Goal: Information Seeking & Learning: Find specific fact

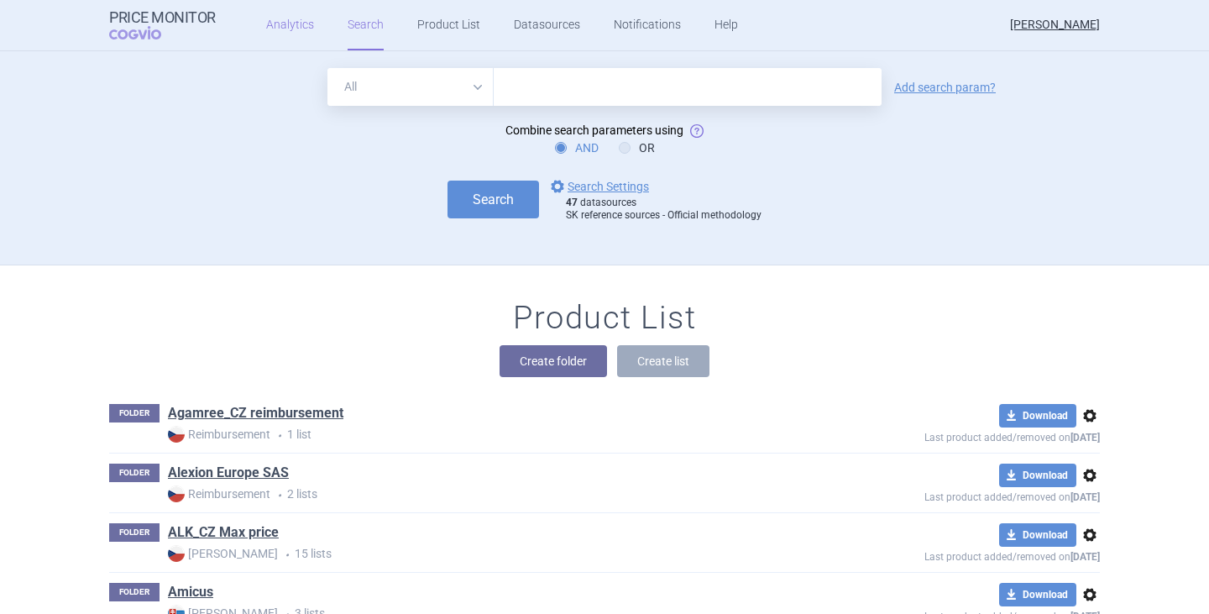
click at [291, 26] on link "Analytics" at bounding box center [290, 25] width 48 height 50
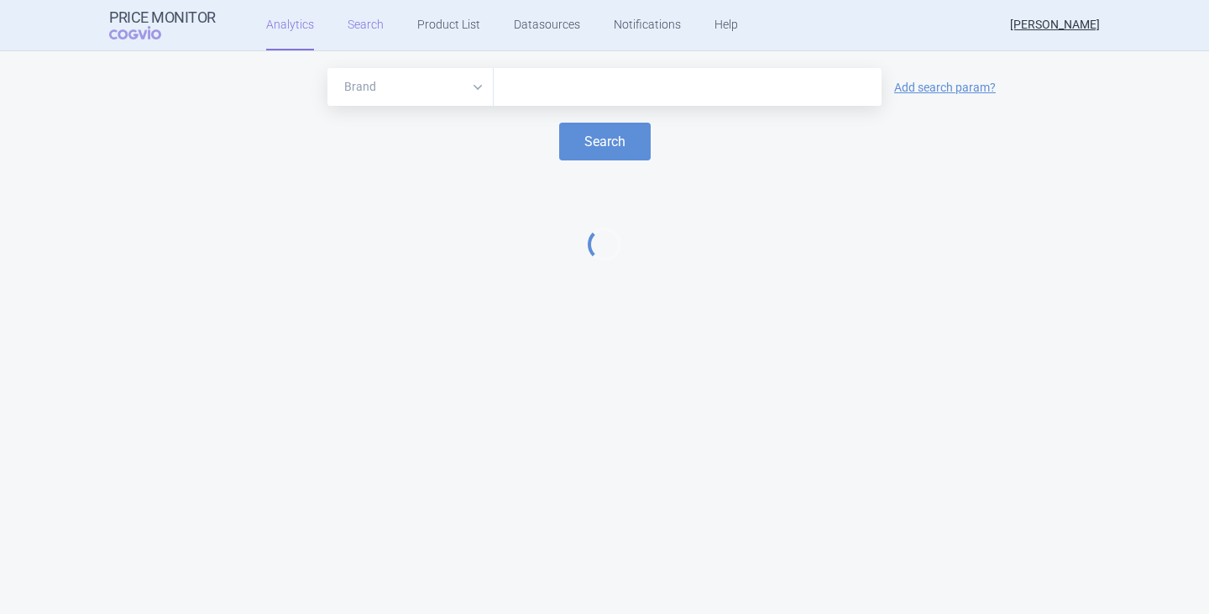
click at [351, 24] on link "Search" at bounding box center [366, 25] width 36 height 50
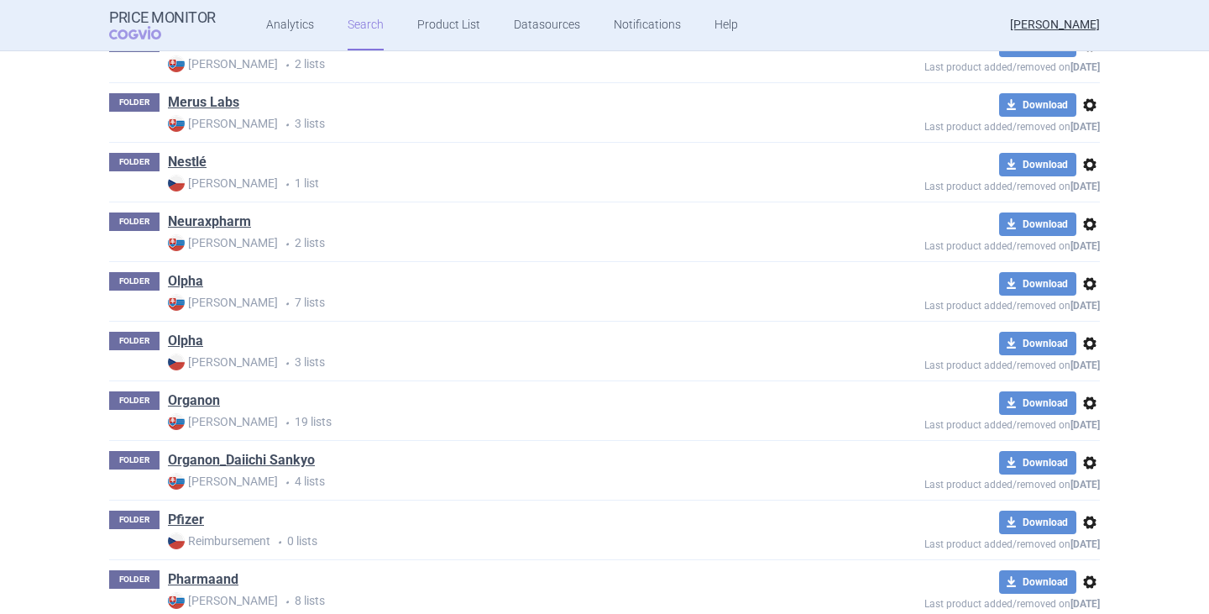
scroll to position [2856, 0]
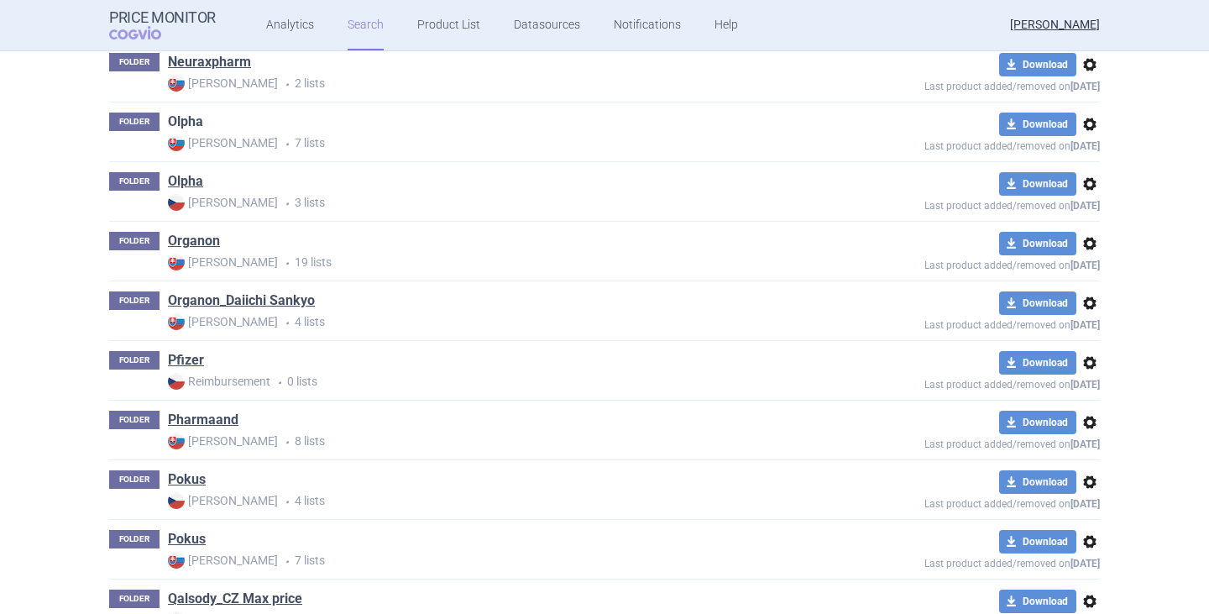
click at [190, 127] on link "Olpha" at bounding box center [185, 122] width 35 height 18
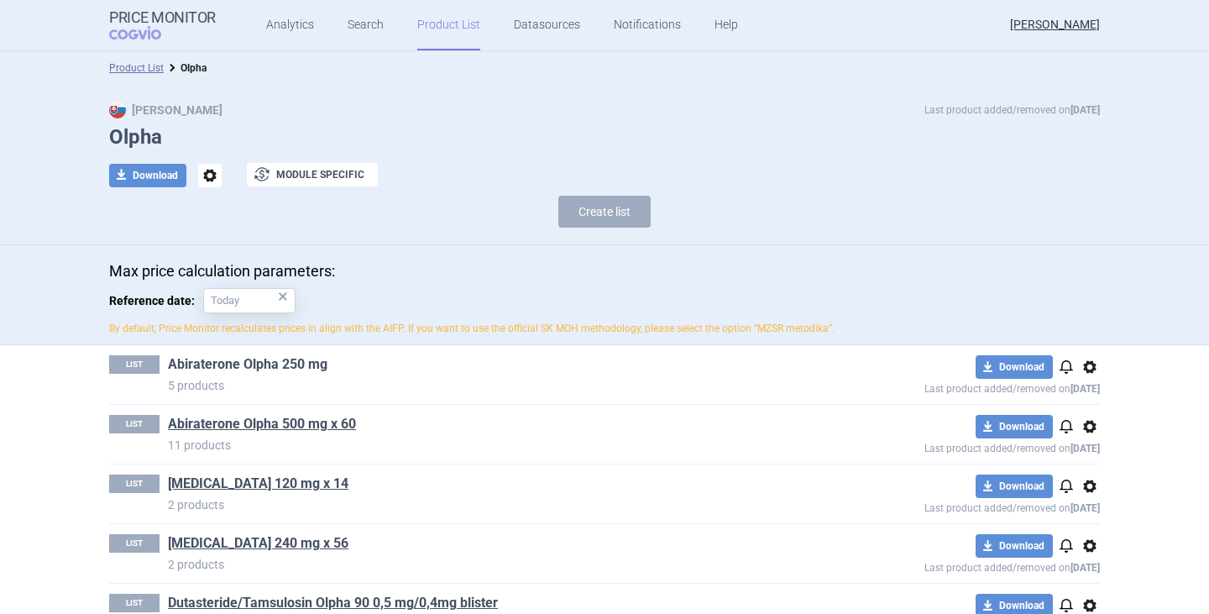
click at [289, 361] on link "Abiraterone Olpha 250 mg" at bounding box center [248, 364] width 160 height 18
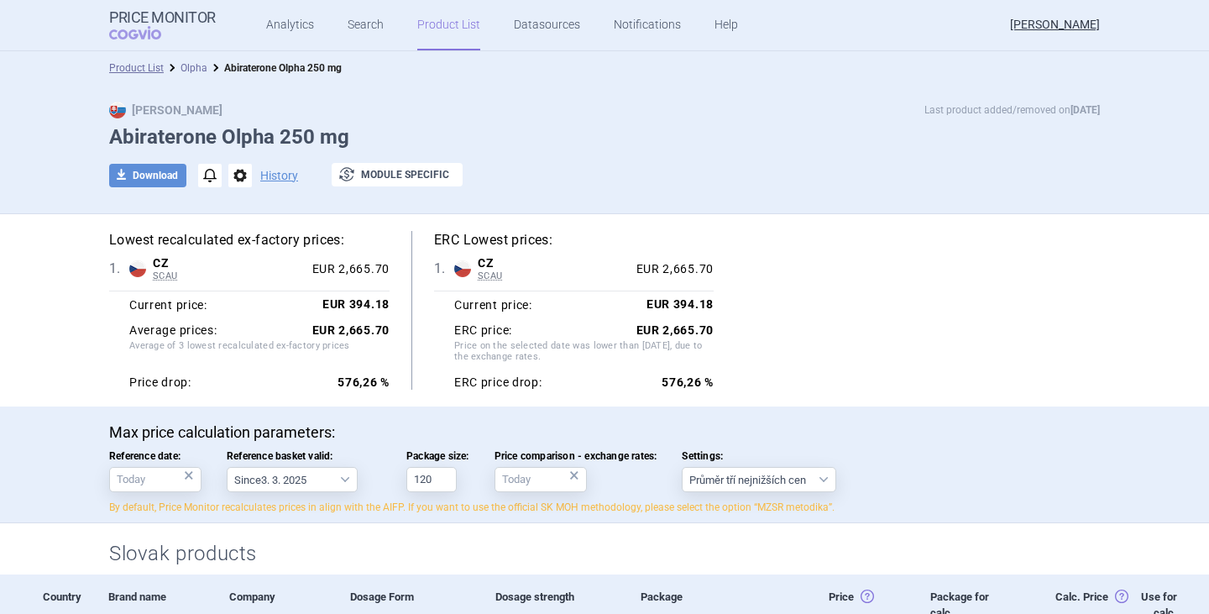
click at [187, 66] on link "Olpha" at bounding box center [194, 68] width 27 height 12
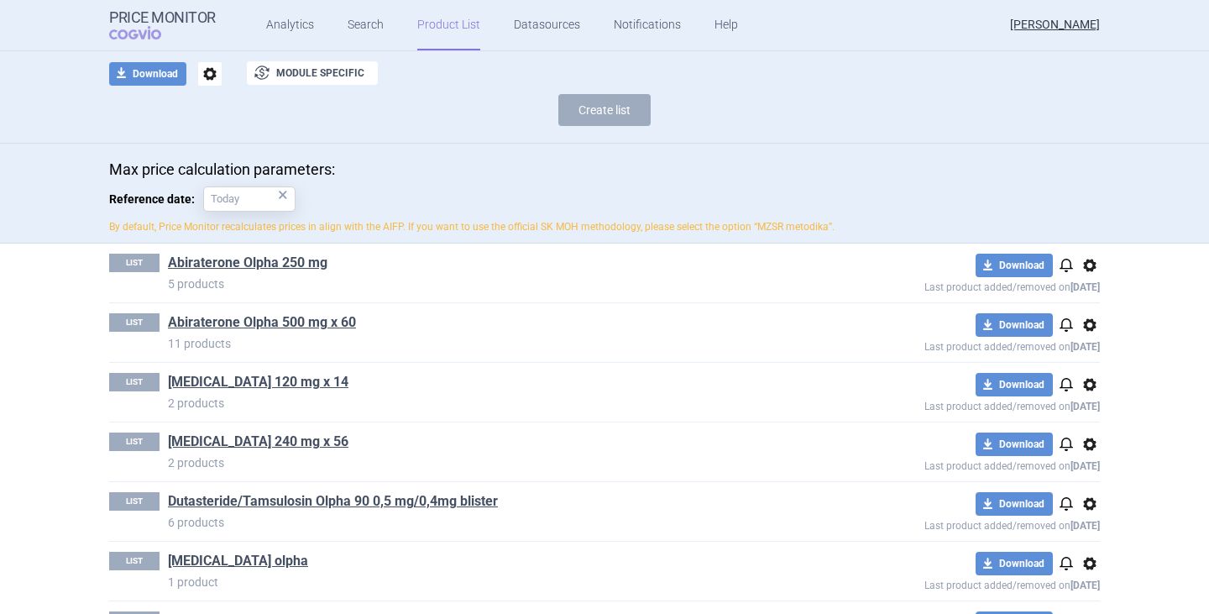
scroll to position [165, 0]
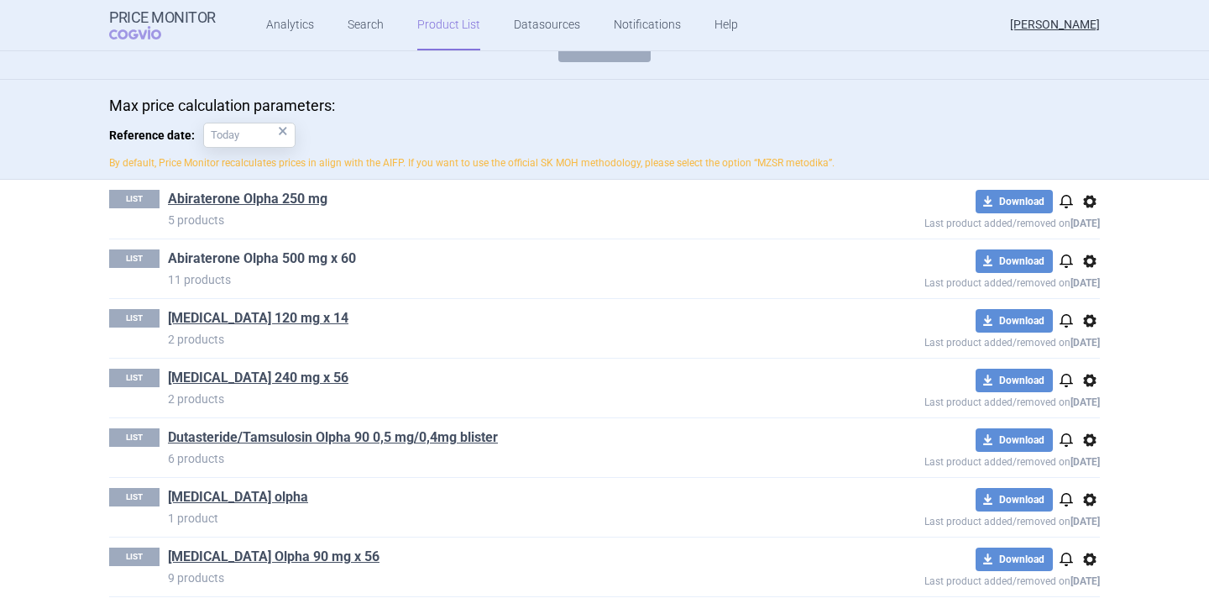
click at [273, 251] on link "Abiraterone Olpha 500 mg x 60" at bounding box center [262, 258] width 188 height 18
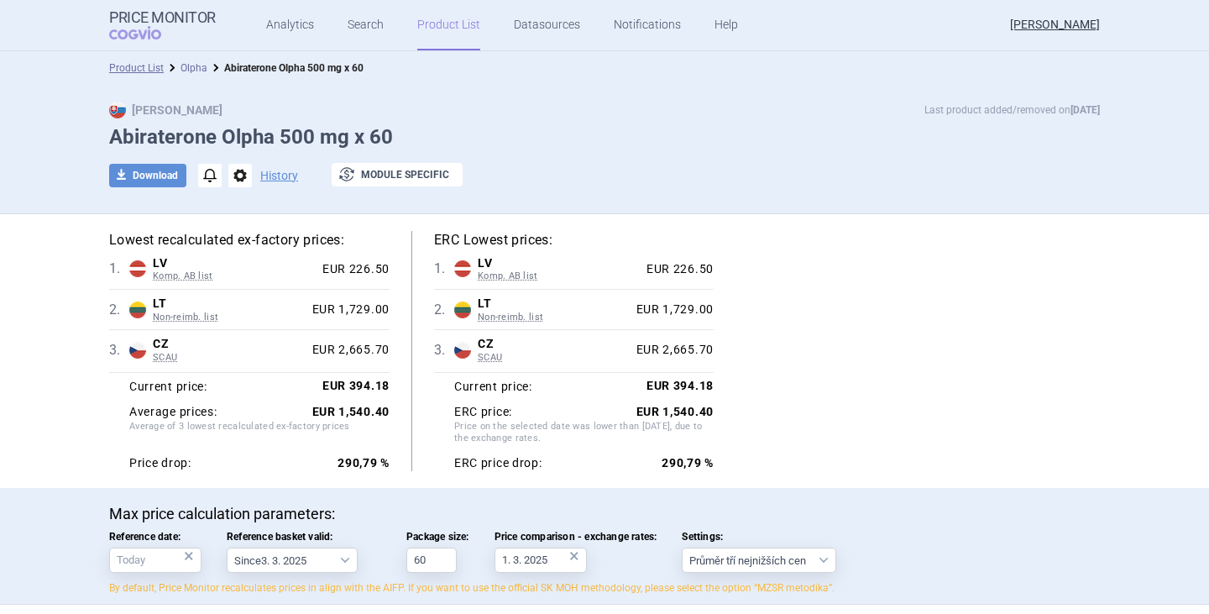
click at [187, 70] on link "Olpha" at bounding box center [194, 68] width 27 height 12
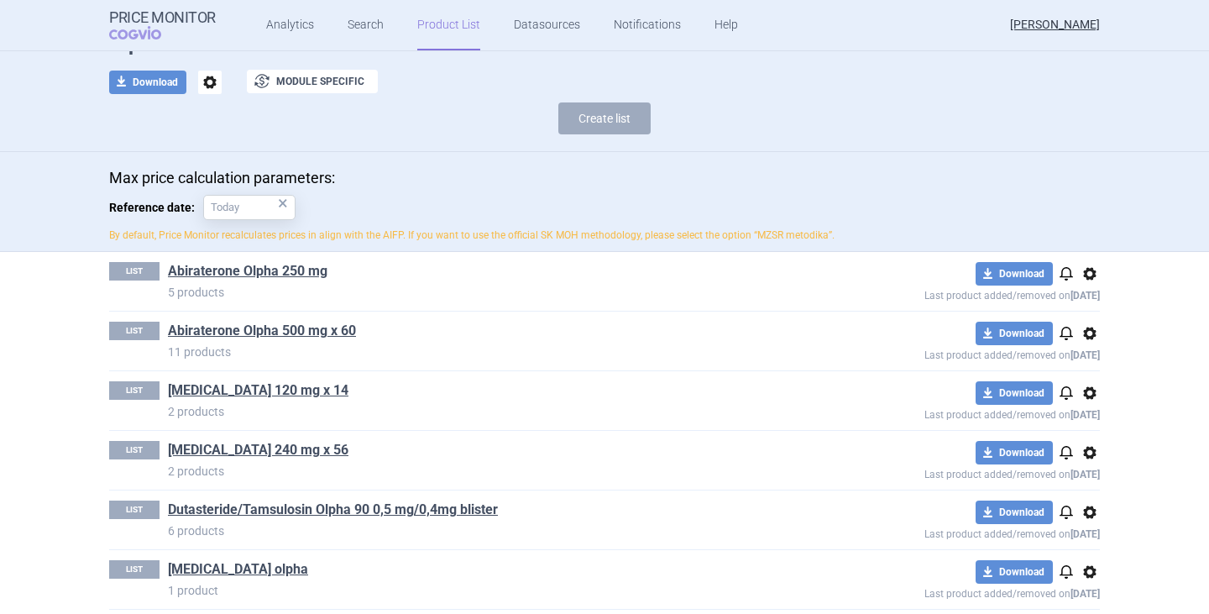
scroll to position [165, 0]
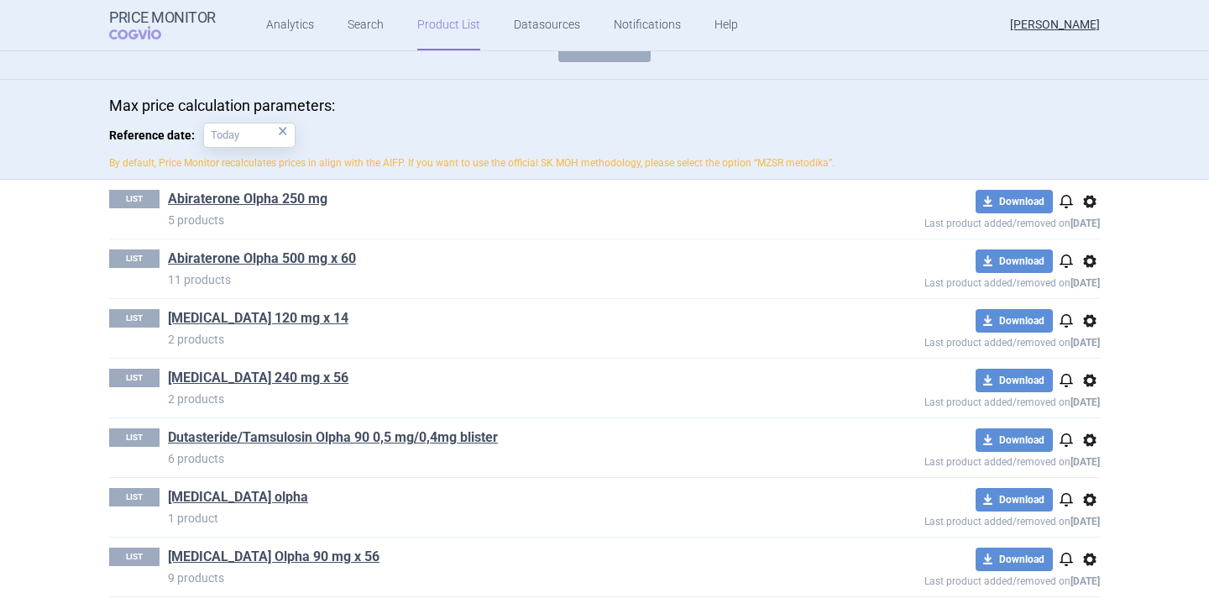
click at [242, 549] on link "[MEDICAL_DATA] Olpha 90 mg x 56" at bounding box center [274, 557] width 212 height 18
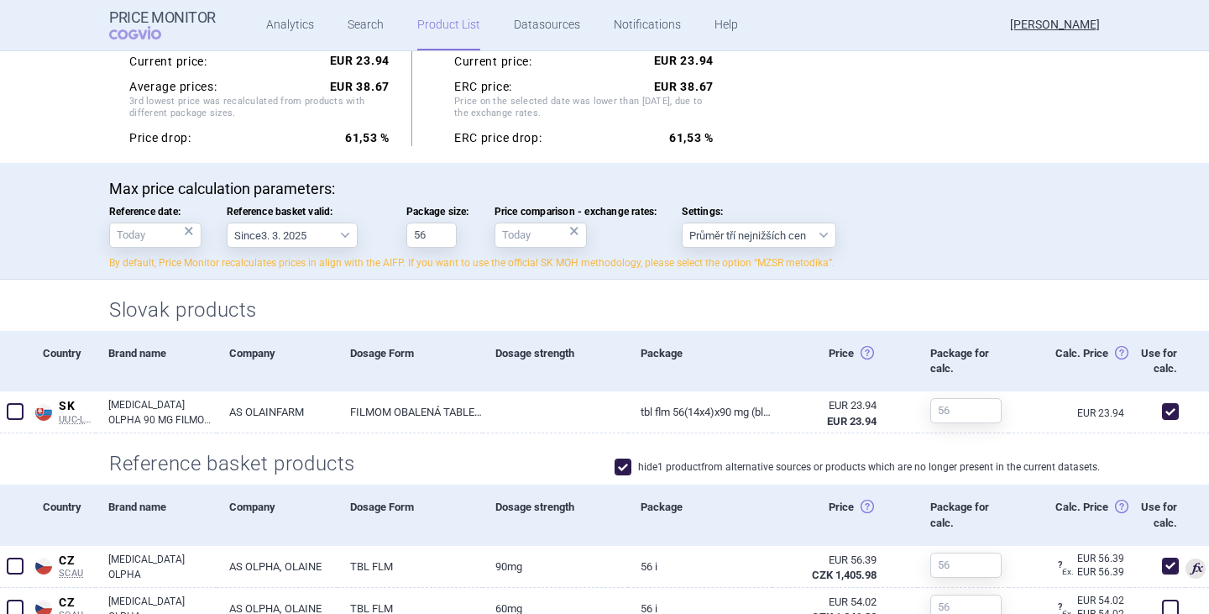
scroll to position [420, 0]
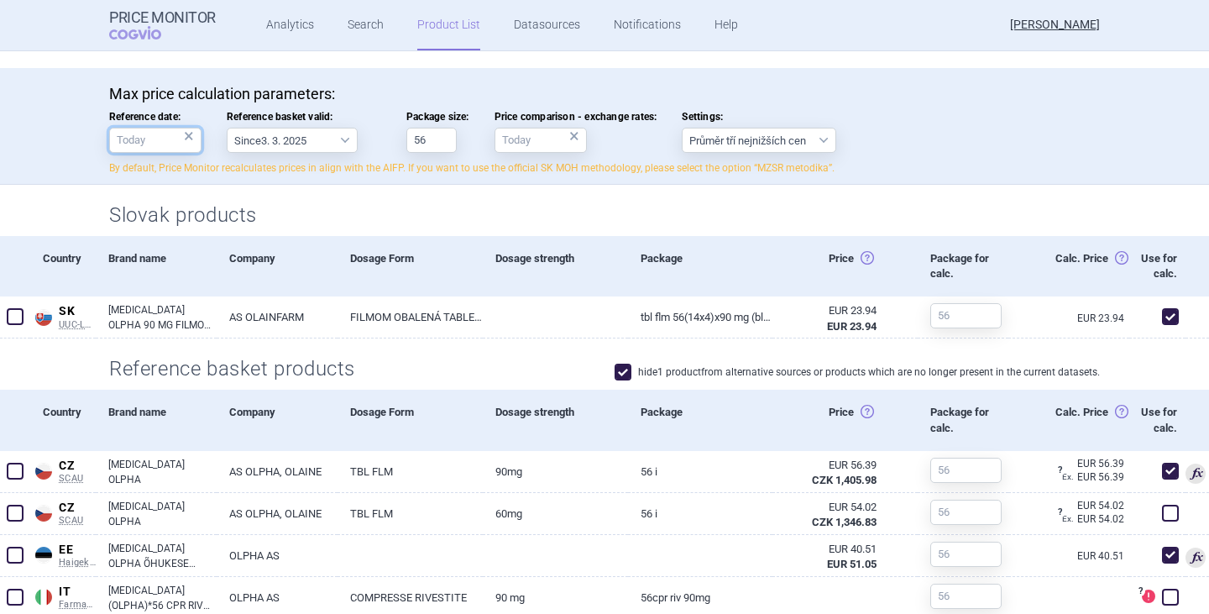
click at [176, 139] on input "Reference date: ×" at bounding box center [155, 140] width 92 height 25
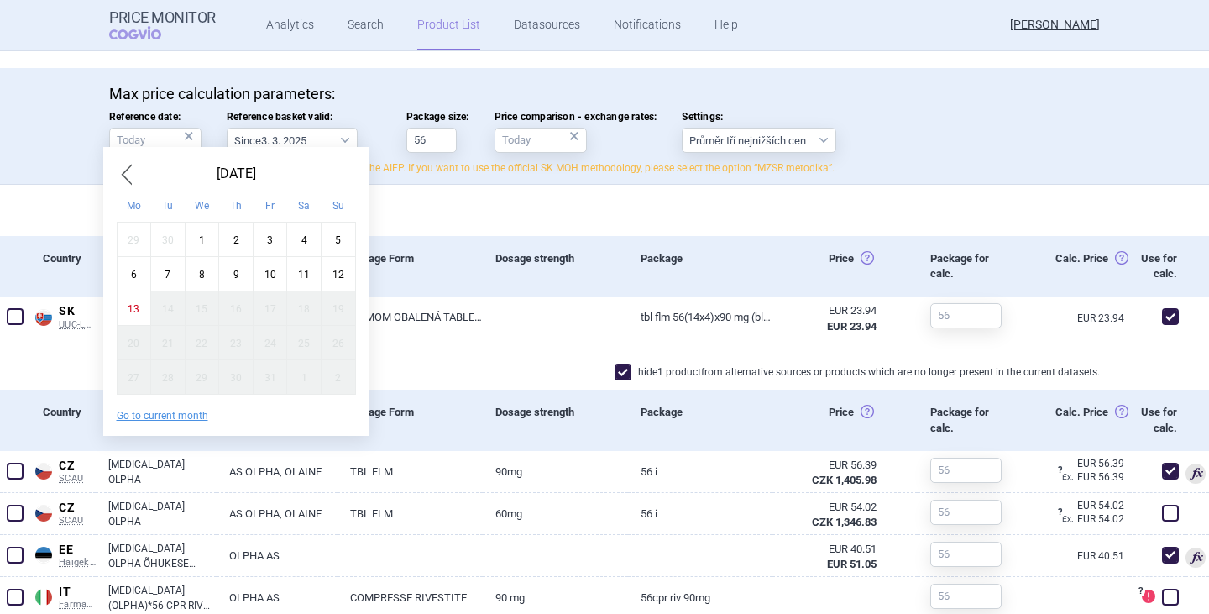
click at [201, 244] on div "1" at bounding box center [202, 240] width 34 height 34
type input "1. 10. 2025"
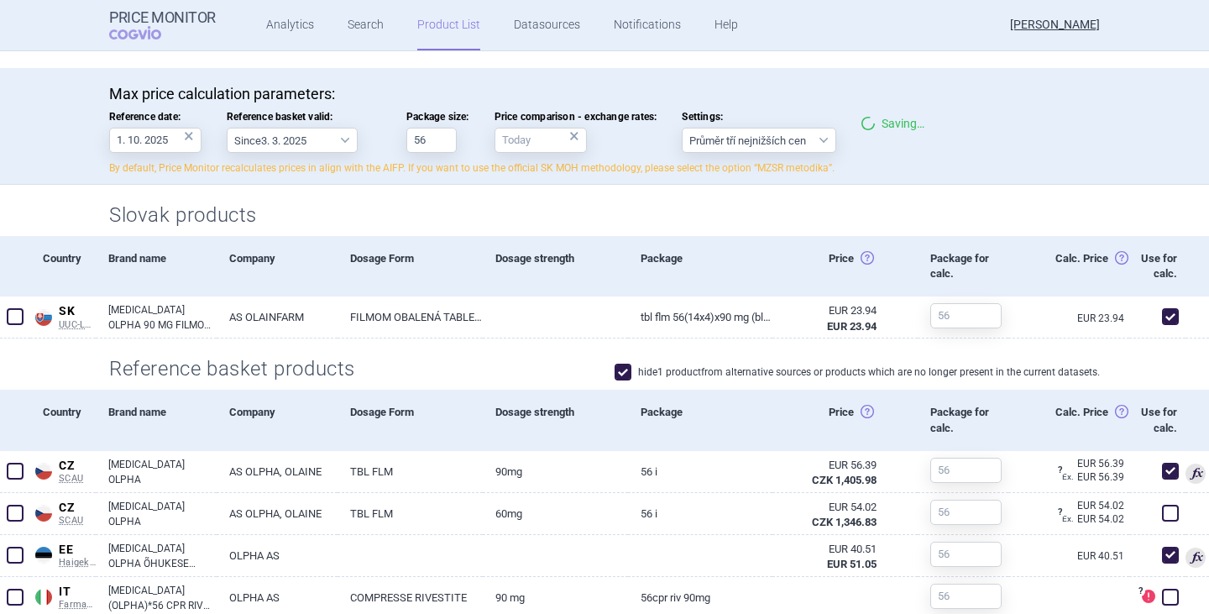
click at [1018, 156] on div "Max price calculation parameters: Reference date: 1. 10. 2025 × Reference baske…" at bounding box center [604, 130] width 991 height 91
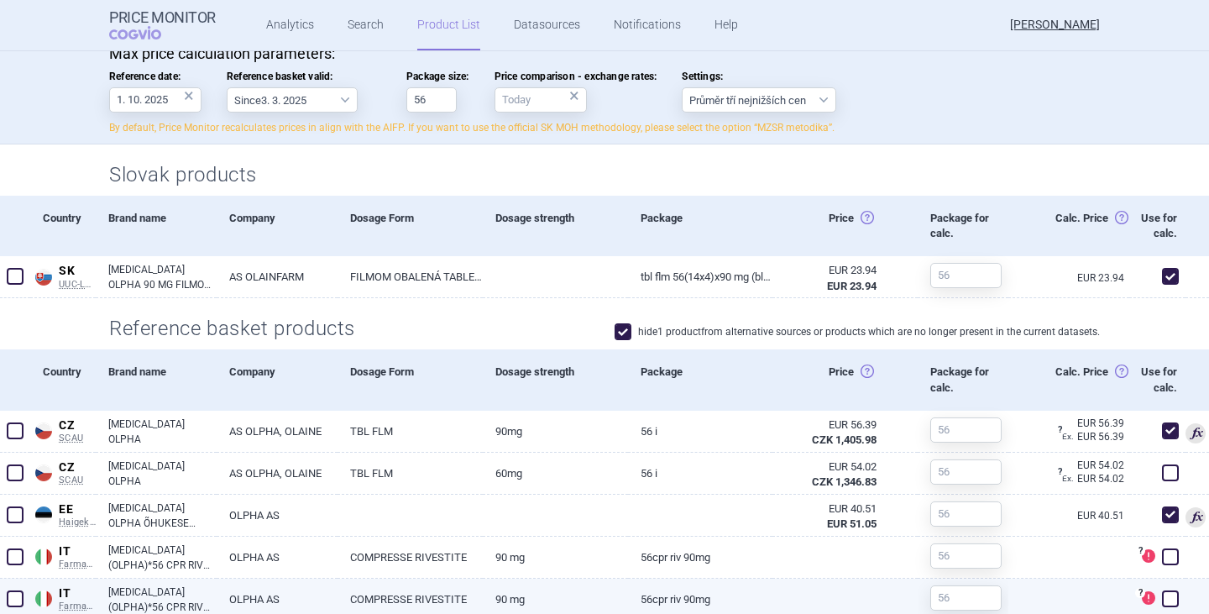
scroll to position [672, 0]
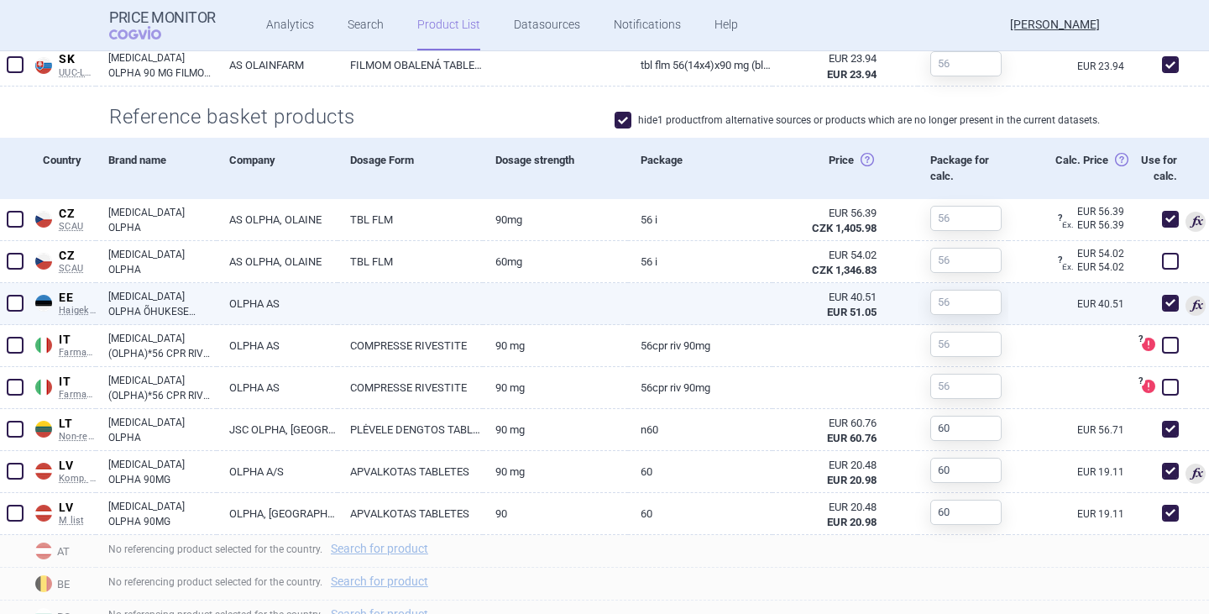
click at [1162, 312] on span at bounding box center [1170, 303] width 17 height 17
checkbox input "true"
click at [259, 324] on link "OLPHA AS" at bounding box center [277, 303] width 121 height 41
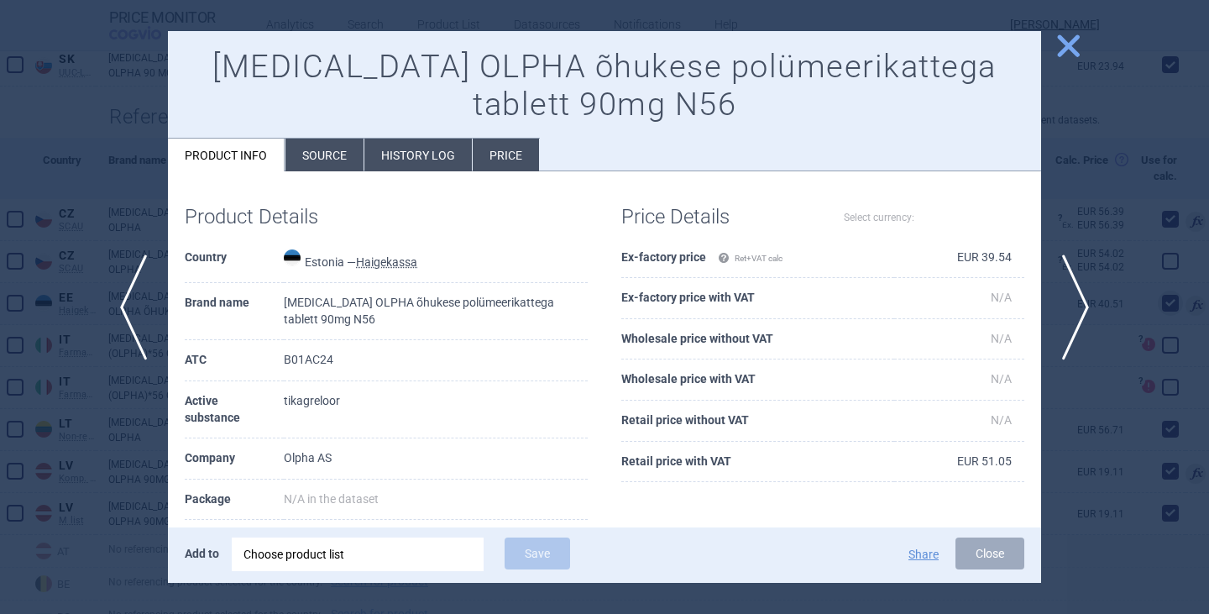
select select "EUR"
click at [1044, 50] on button "close" at bounding box center [1062, 47] width 42 height 32
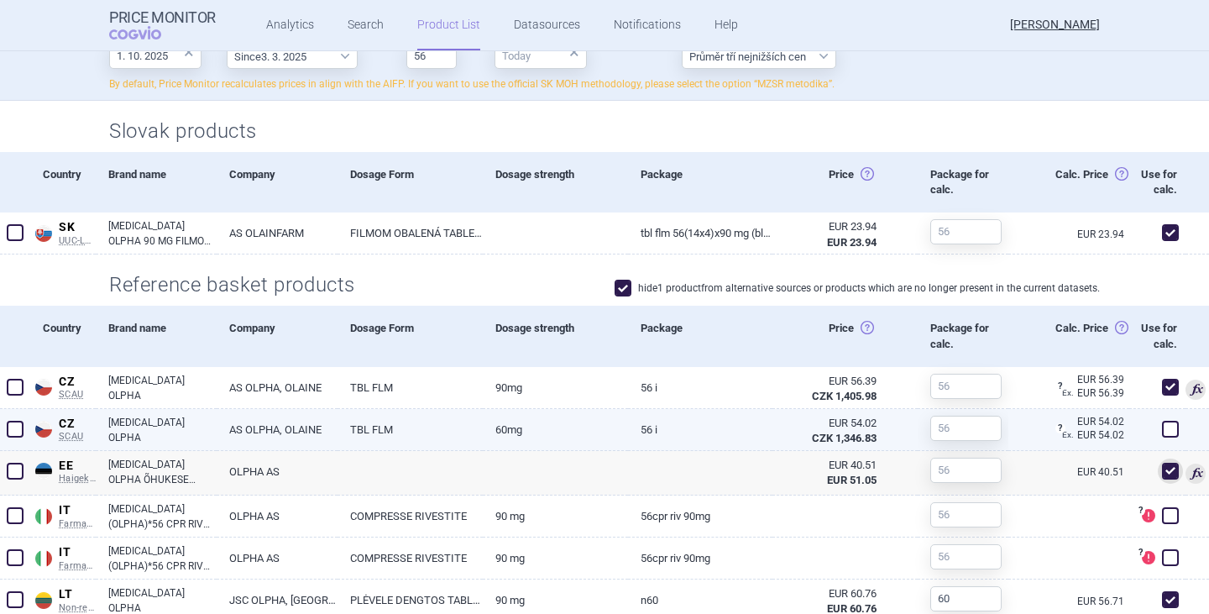
scroll to position [588, 0]
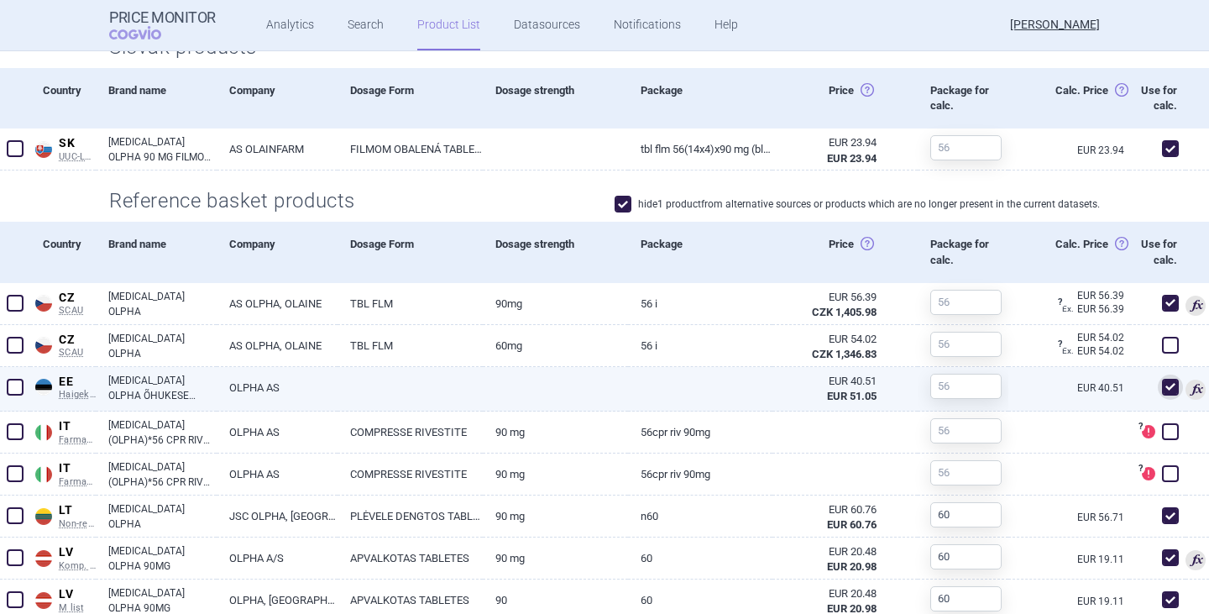
click at [146, 403] on link "[MEDICAL_DATA] OLPHA ÕHUKESE POLÜMEERIKATTEGA TABLETT 90MG N56" at bounding box center [162, 388] width 108 height 30
select select "EUR"
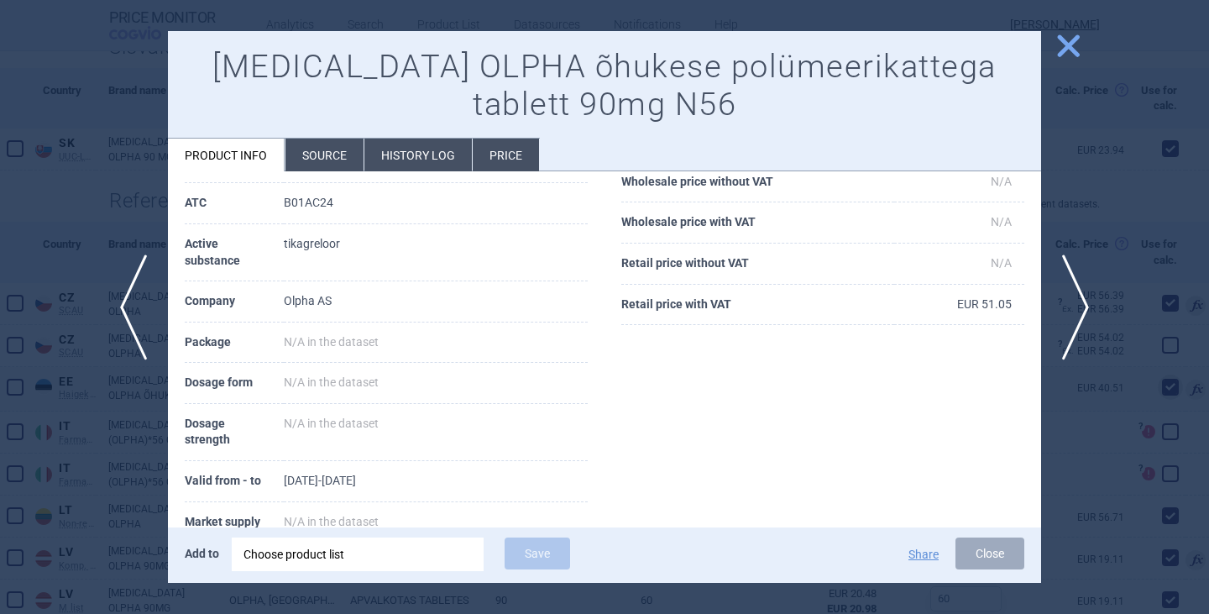
scroll to position [252, 0]
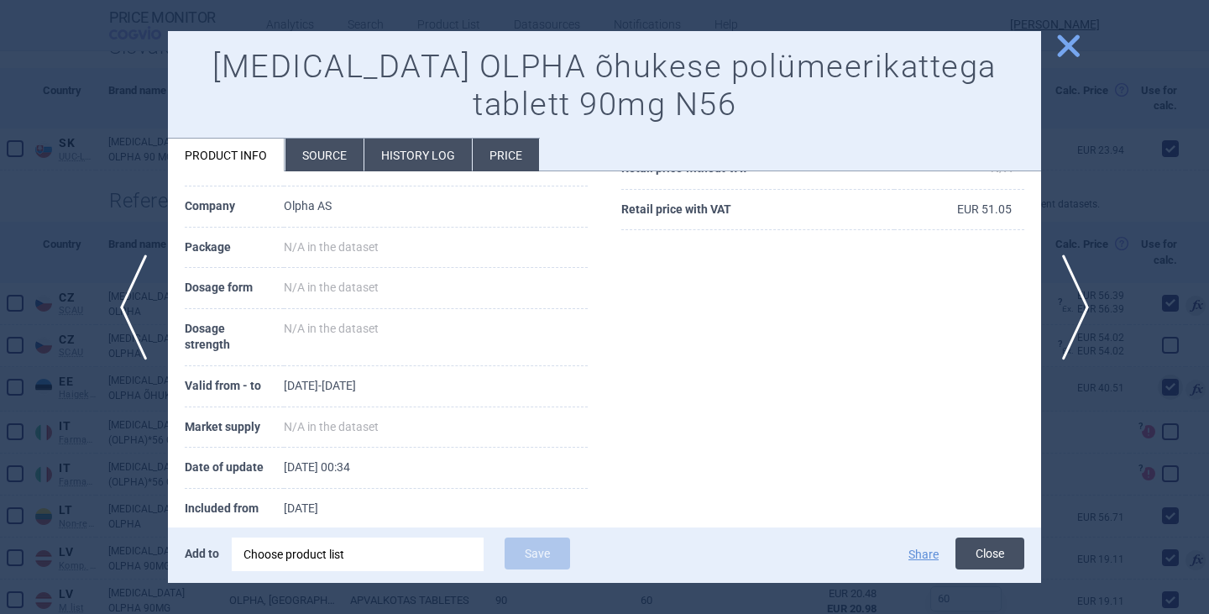
click at [1002, 561] on button "Close" at bounding box center [990, 554] width 69 height 32
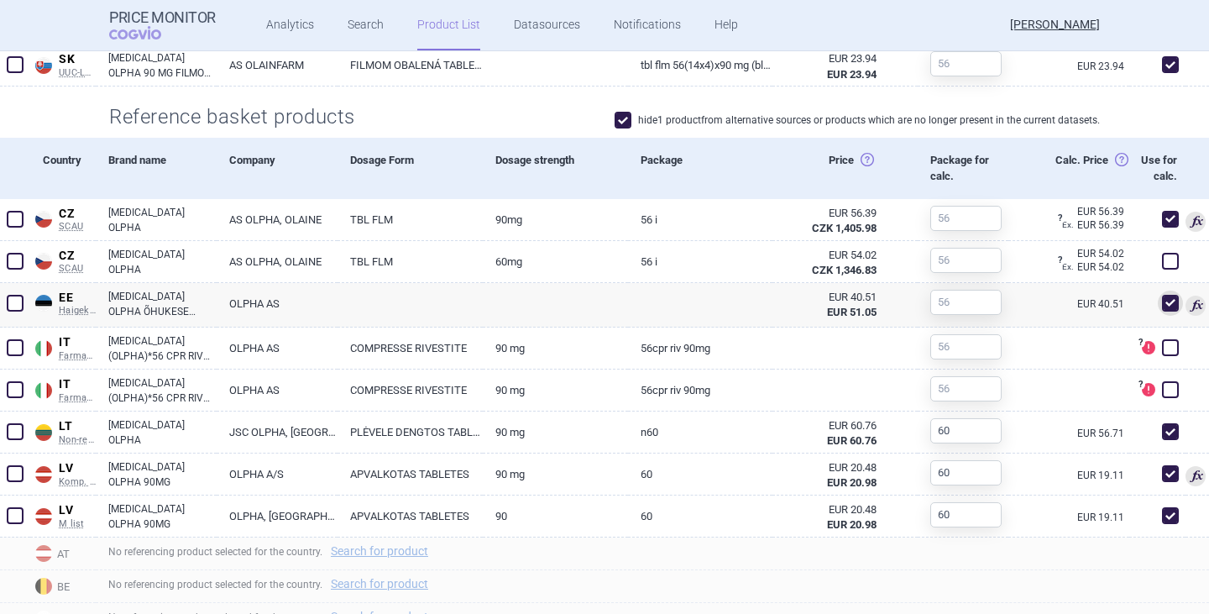
scroll to position [1008, 0]
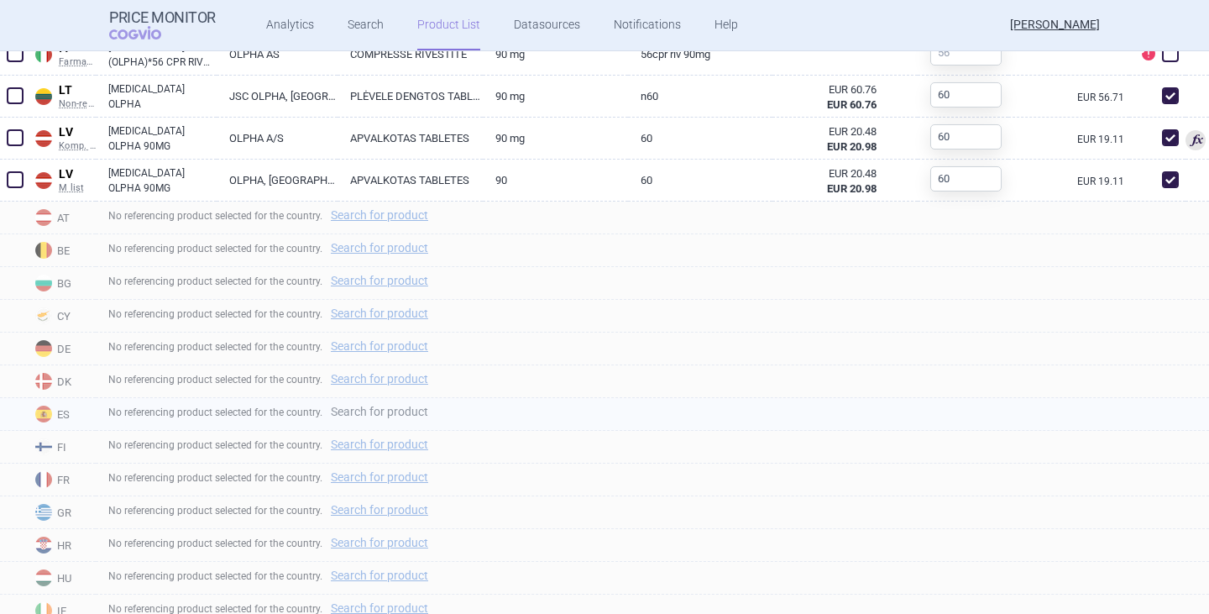
click at [359, 417] on link "Search for product" at bounding box center [379, 412] width 97 height 12
select select "country"
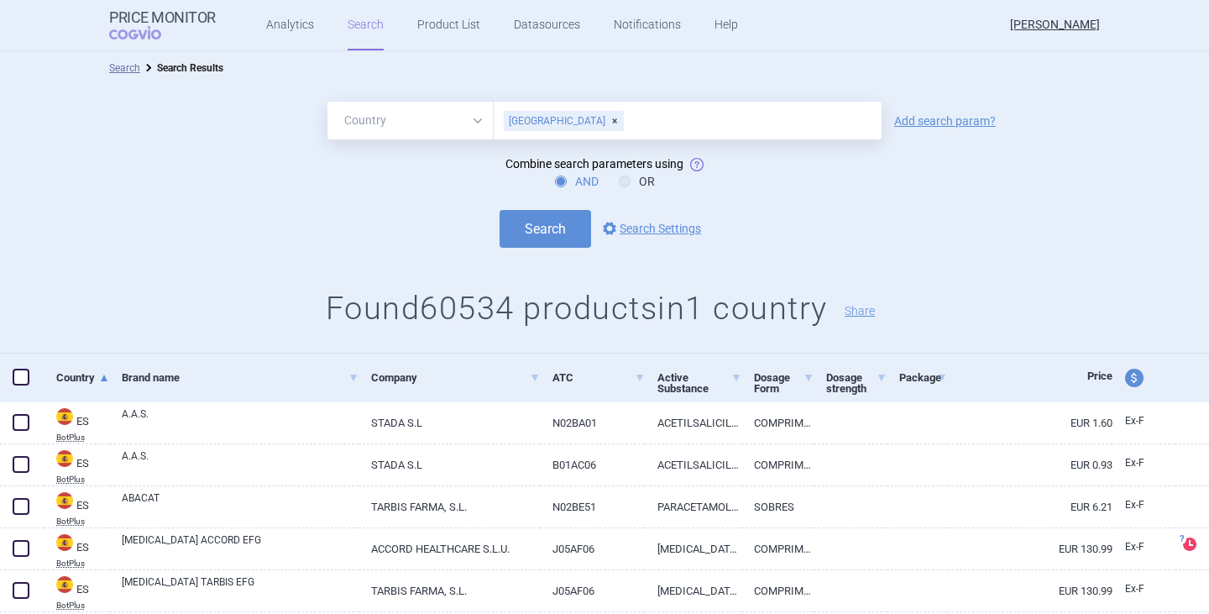
click at [906, 113] on div "All Brand Name ATC Company Active Substance Country Newer than [GEOGRAPHIC_DATA…" at bounding box center [604, 121] width 1209 height 38
click at [919, 121] on link "Add search param?" at bounding box center [945, 121] width 102 height 12
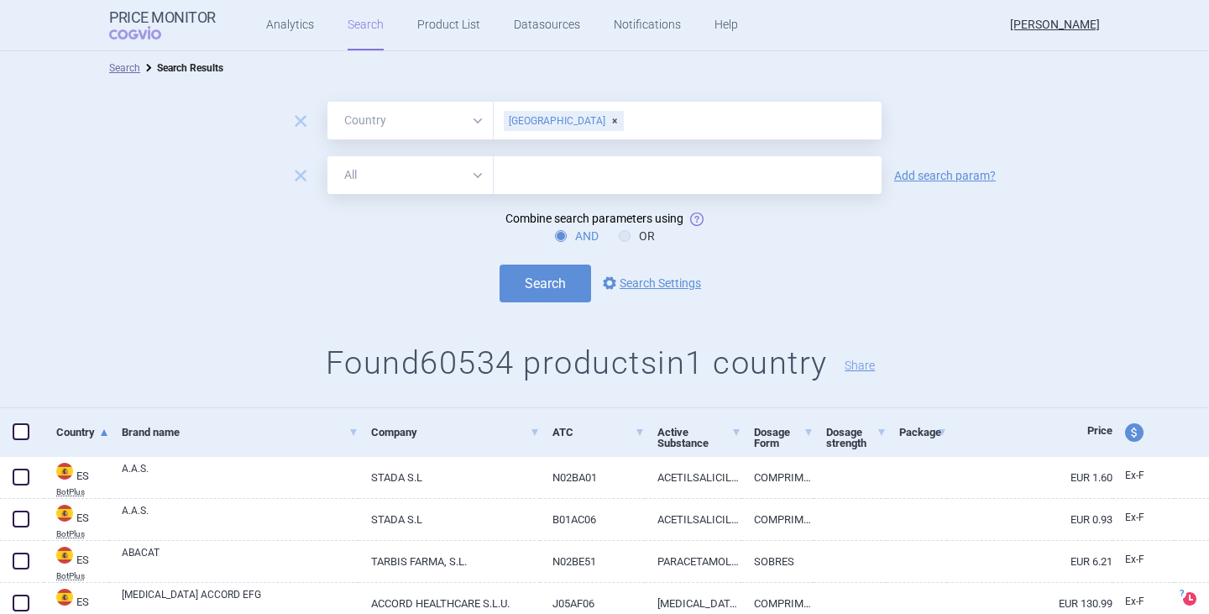
click at [585, 169] on input "text" at bounding box center [688, 175] width 388 height 38
click at [603, 226] on form "remove All Brand Name ATC Company Active Substance Country Newer than [GEOGRAPH…" at bounding box center [604, 202] width 1209 height 201
click at [602, 187] on input "[MEDICAL_DATA] OL" at bounding box center [688, 175] width 388 height 38
click at [545, 292] on button "Search" at bounding box center [546, 284] width 92 height 38
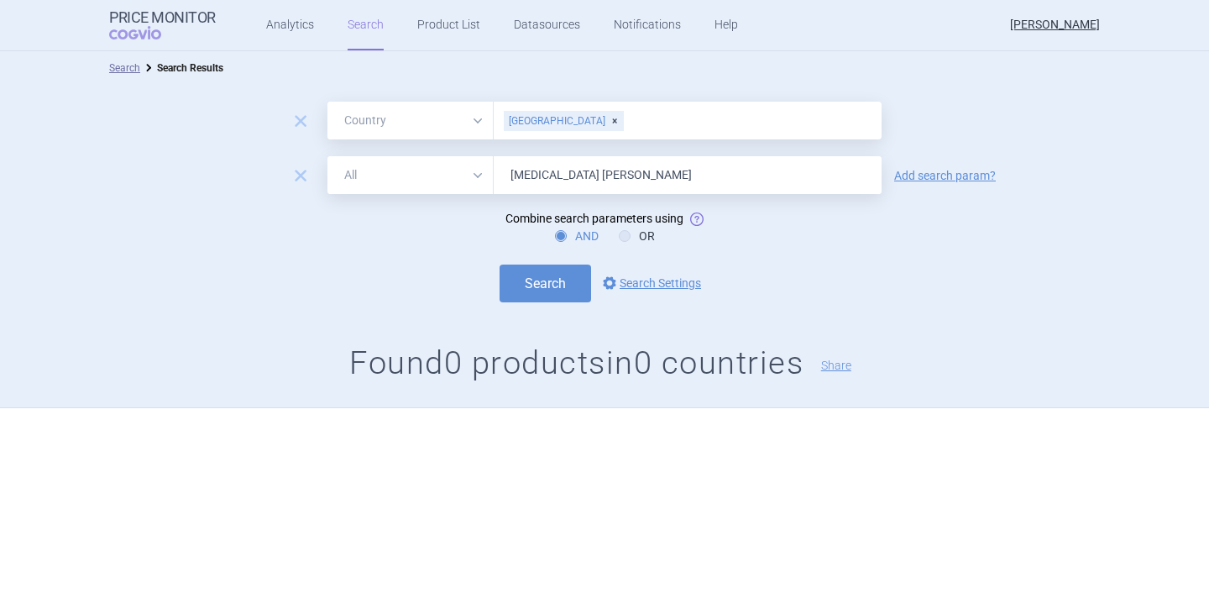
click at [610, 167] on input "[MEDICAL_DATA] [PERSON_NAME]" at bounding box center [688, 175] width 388 height 38
type input "[MEDICAL_DATA]"
click at [500, 265] on button "Search" at bounding box center [546, 284] width 92 height 38
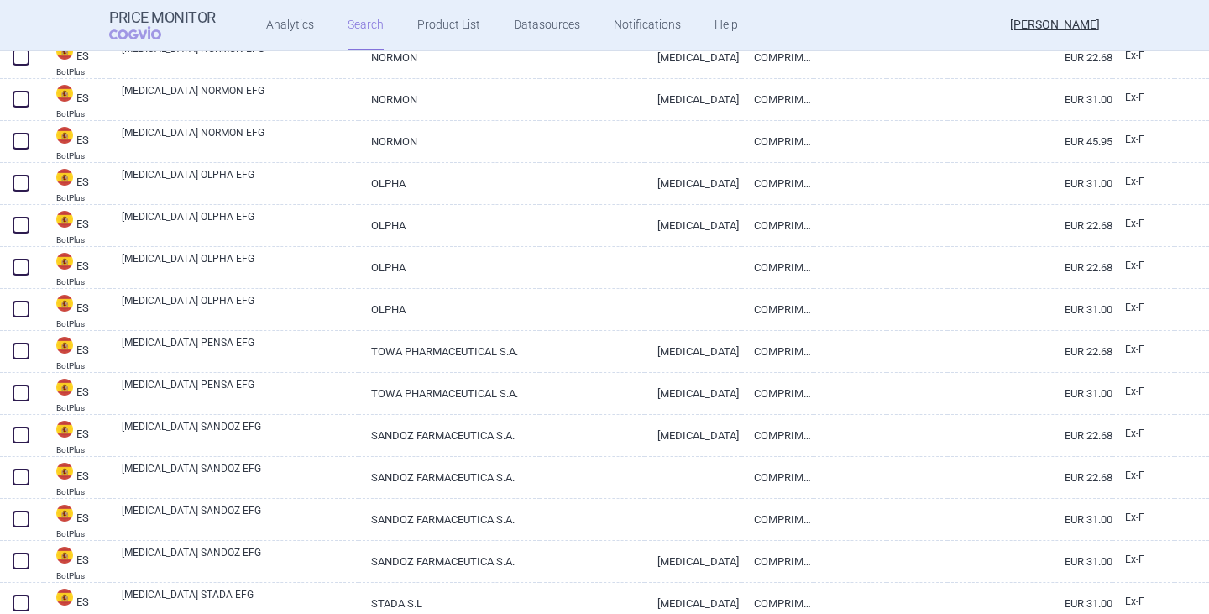
scroll to position [1176, 0]
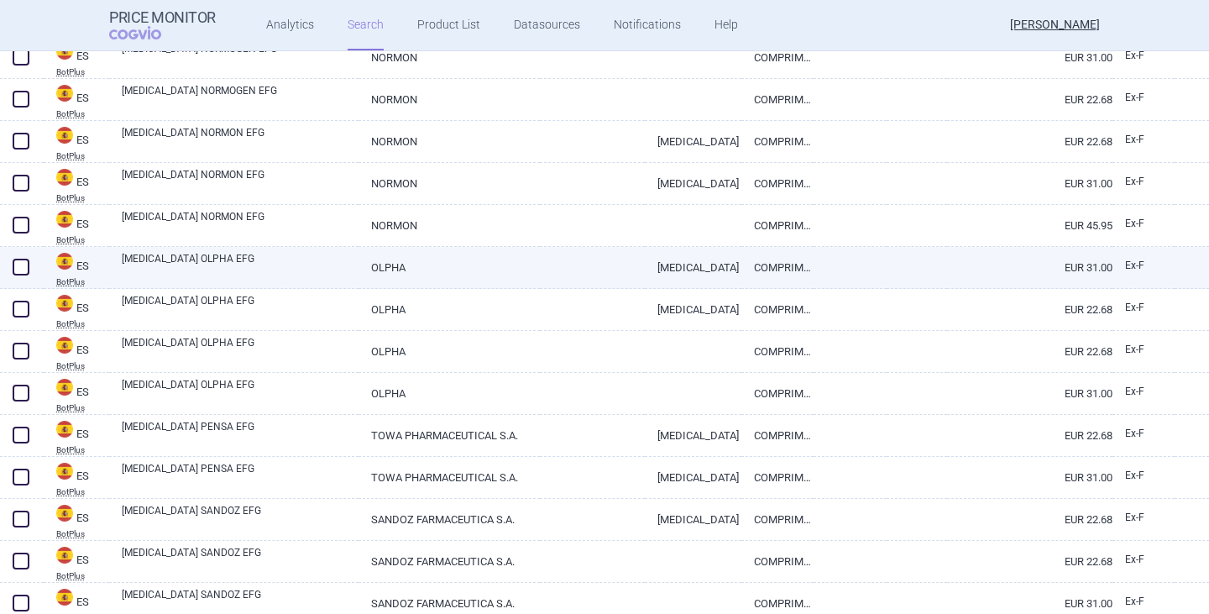
click at [228, 265] on link "[MEDICAL_DATA] OLPHA EFG" at bounding box center [240, 266] width 237 height 30
select select "EUR"
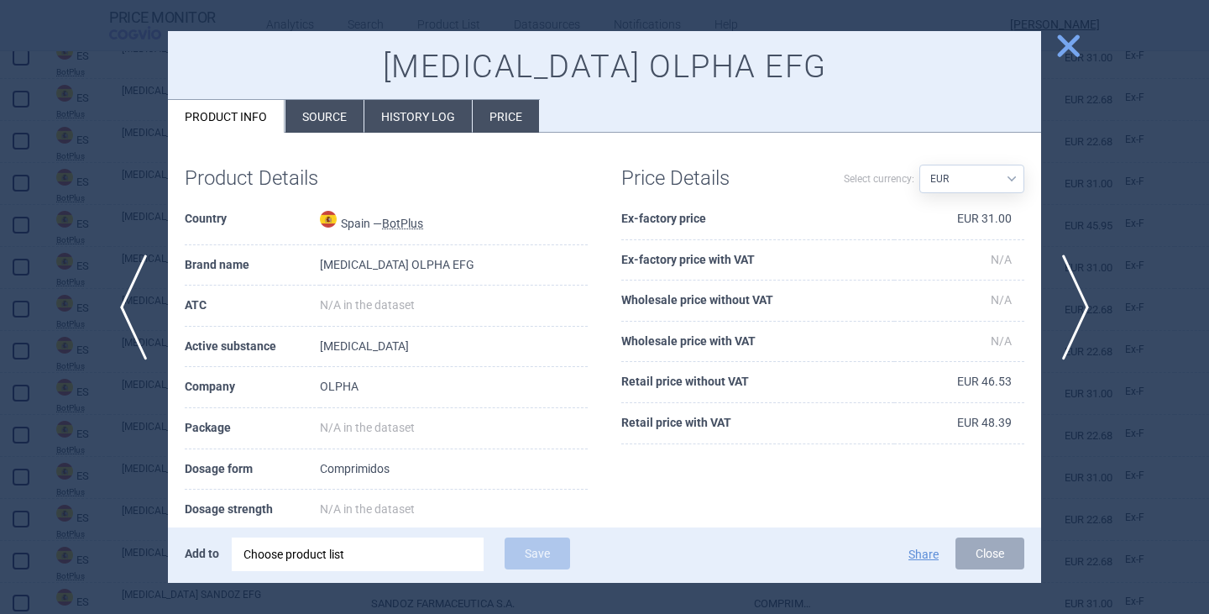
scroll to position [200, 0]
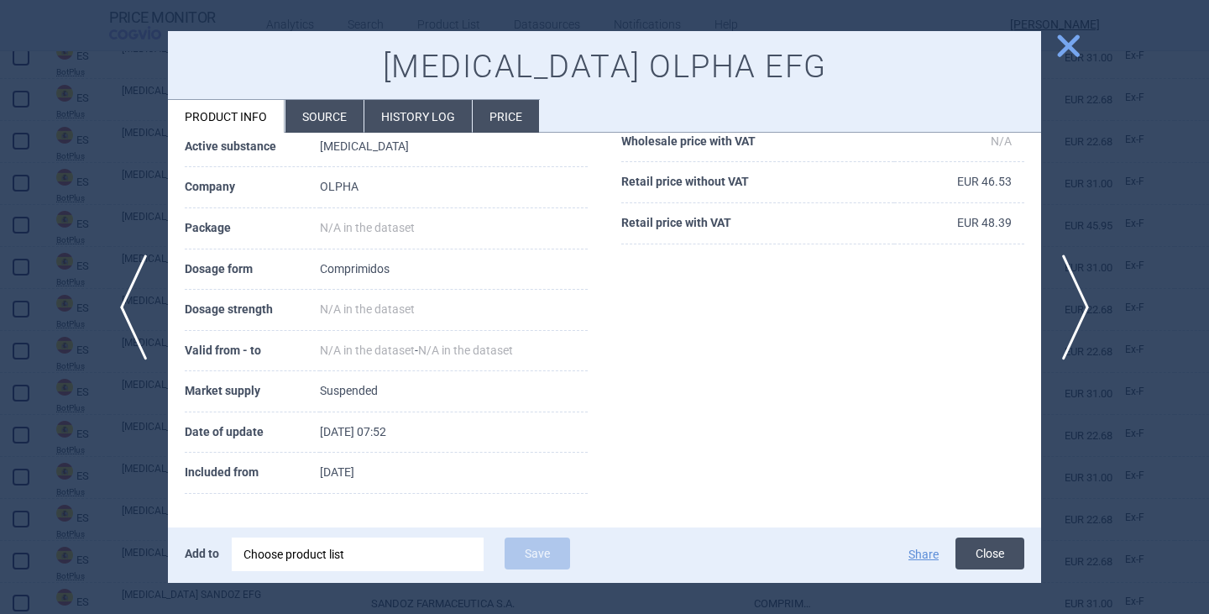
click at [996, 556] on button "Close" at bounding box center [990, 554] width 69 height 32
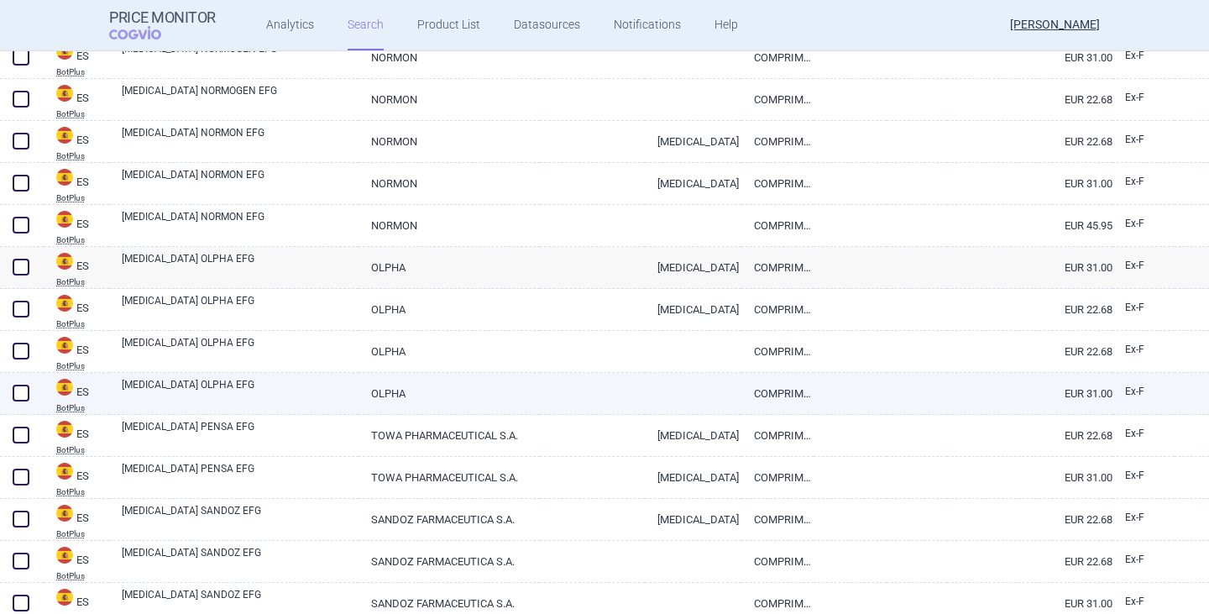
scroll to position [1092, 0]
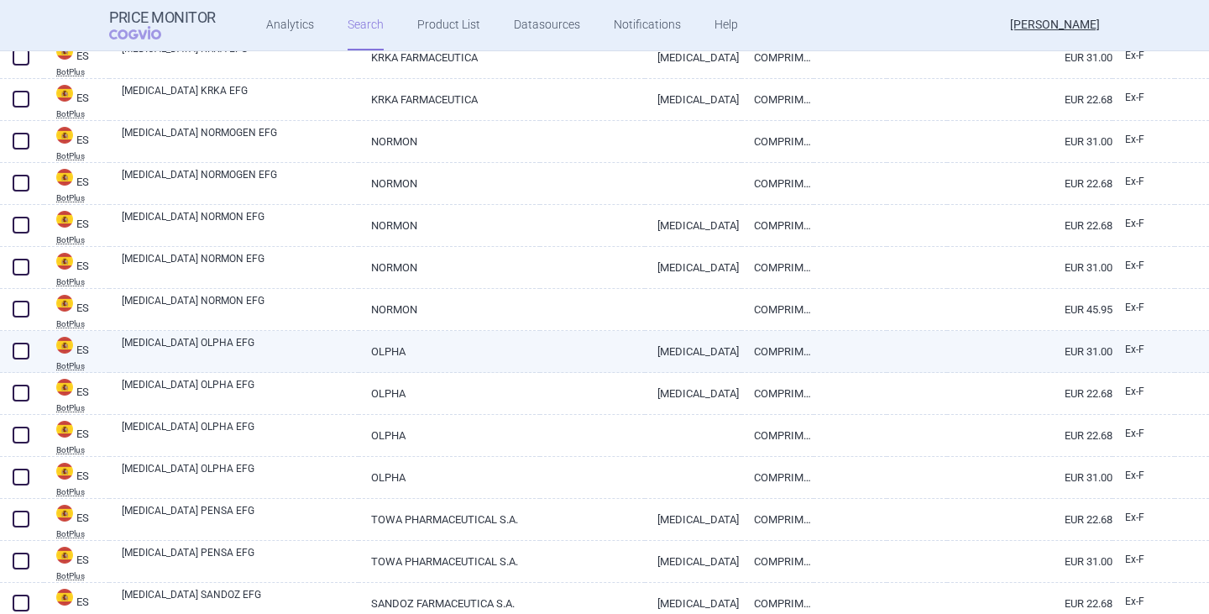
click at [264, 350] on link "[MEDICAL_DATA] OLPHA EFG" at bounding box center [240, 350] width 237 height 30
select select "EUR"
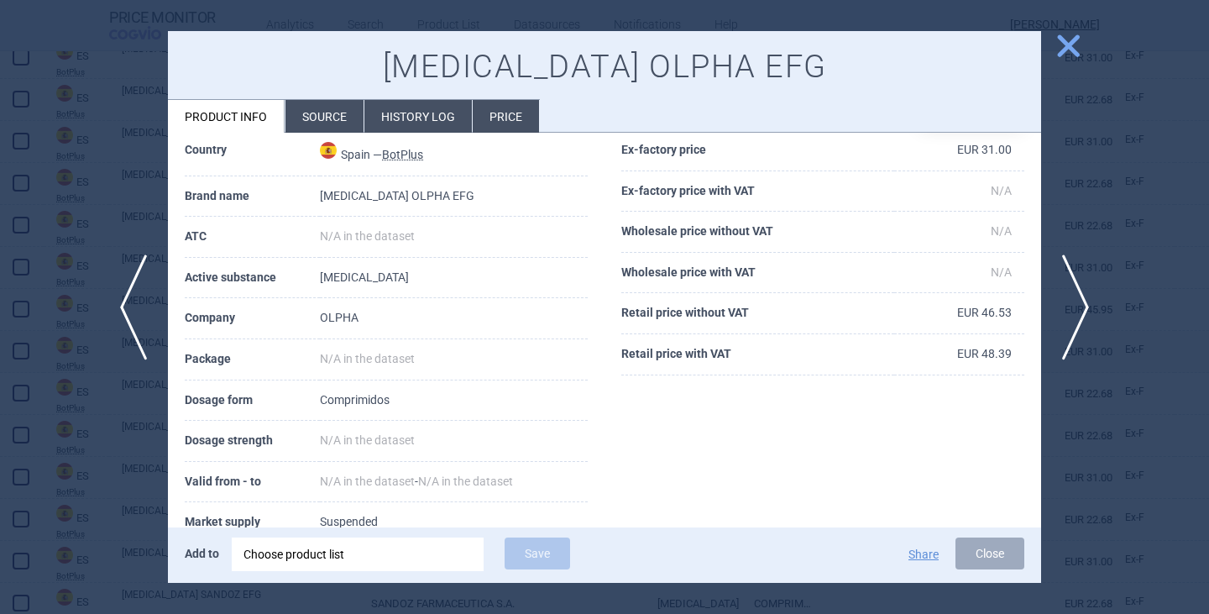
scroll to position [200, 0]
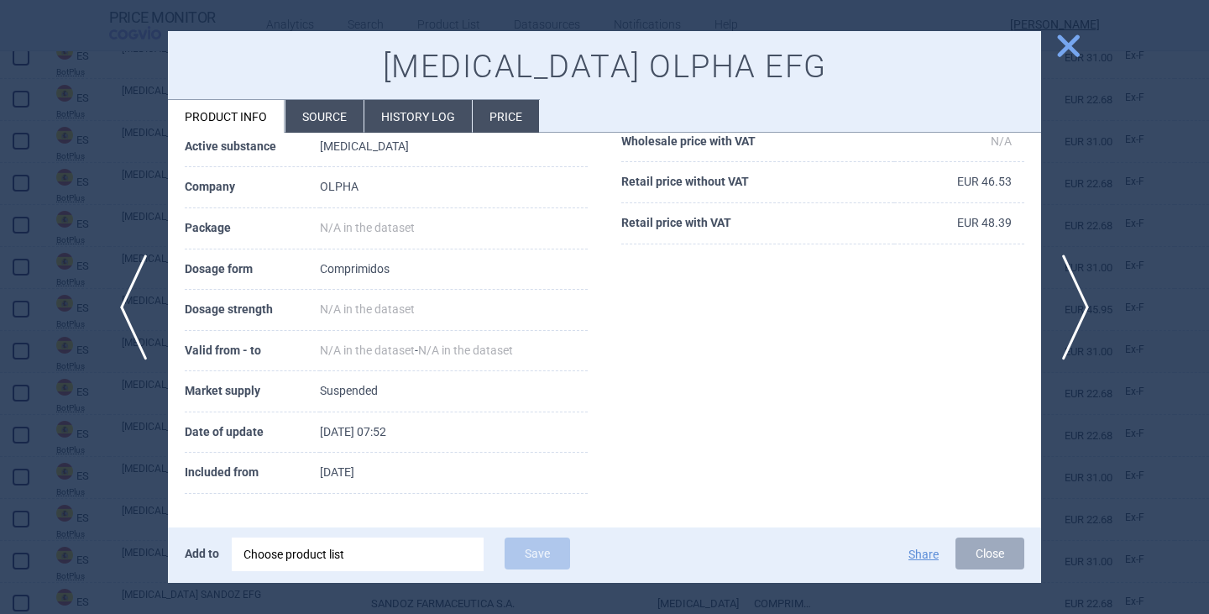
click at [387, 384] on td "Suspended" at bounding box center [454, 391] width 268 height 41
click at [341, 385] on td "Suspended" at bounding box center [454, 391] width 268 height 41
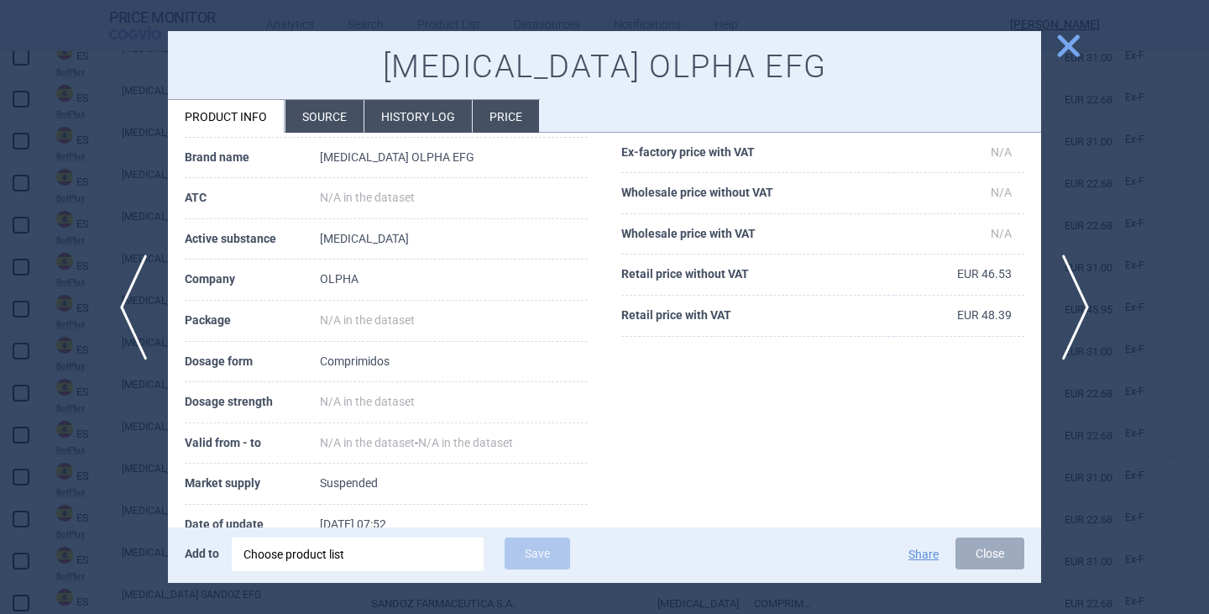
scroll to position [0, 0]
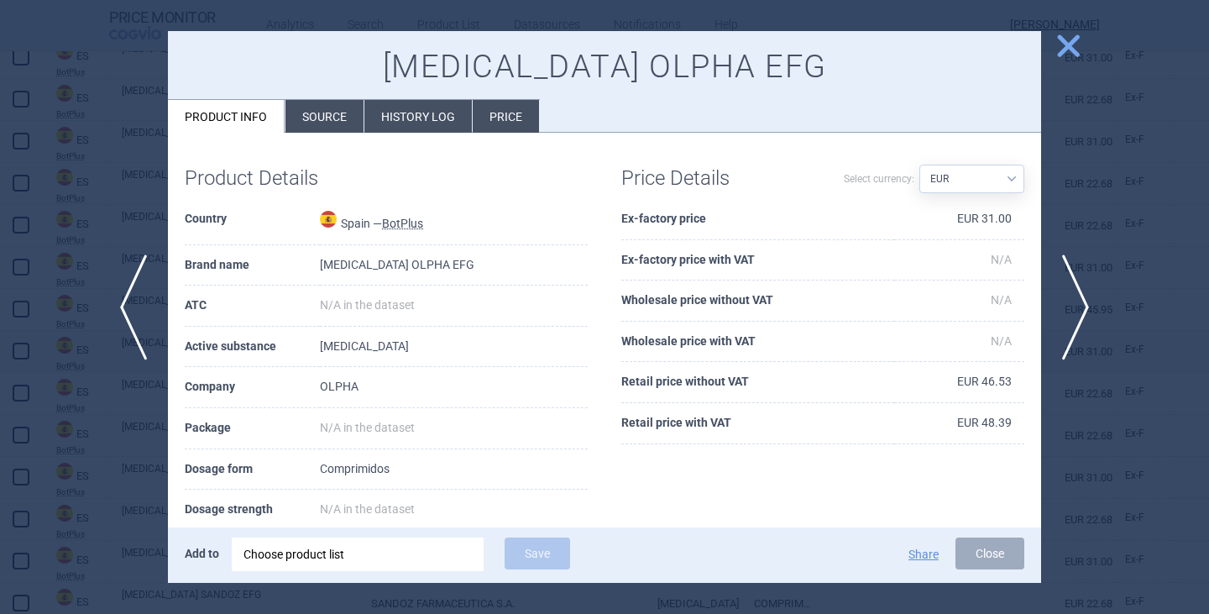
click at [347, 108] on li "Source" at bounding box center [325, 116] width 78 height 33
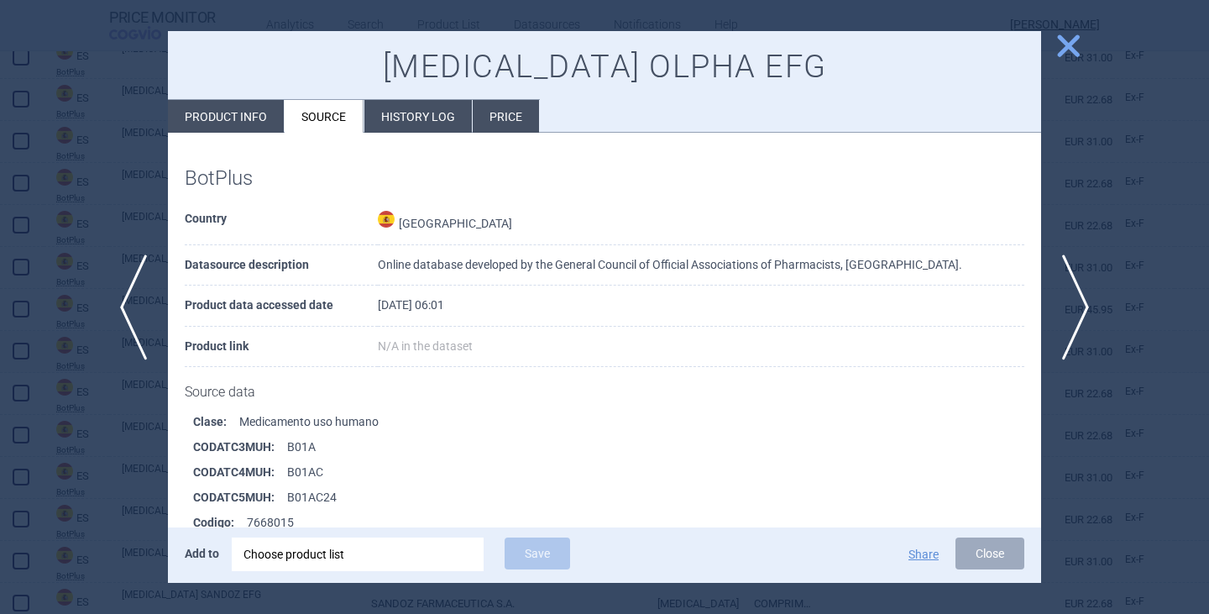
click at [415, 128] on li "History log" at bounding box center [418, 116] width 108 height 33
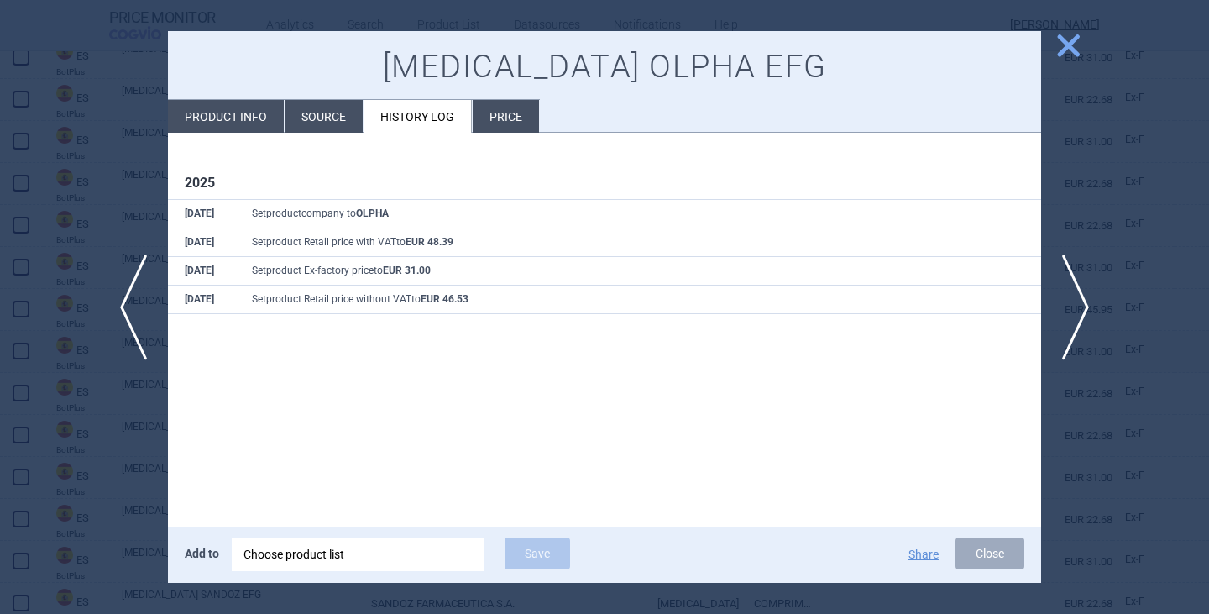
click at [1067, 43] on span "close" at bounding box center [1068, 45] width 29 height 29
